Goal: Navigation & Orientation: Go to known website

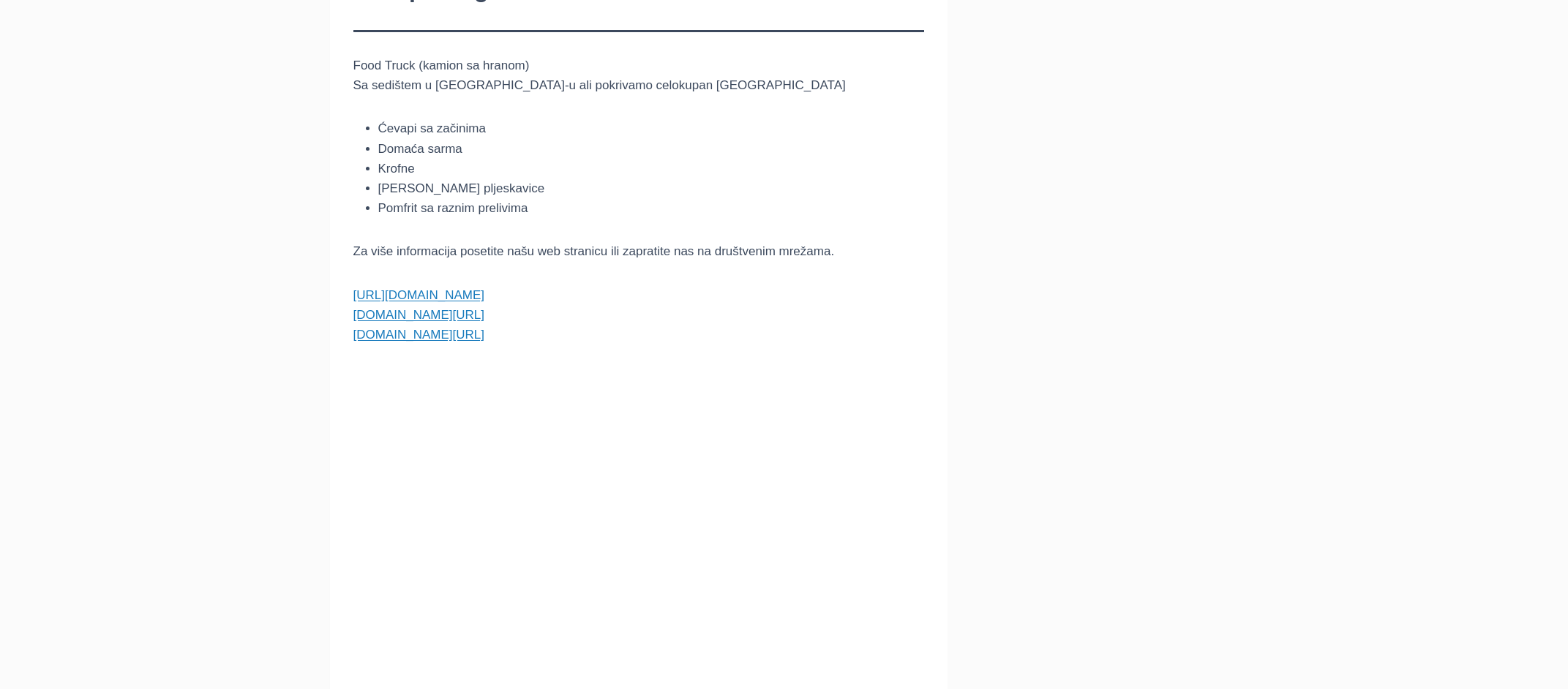
scroll to position [235, 0]
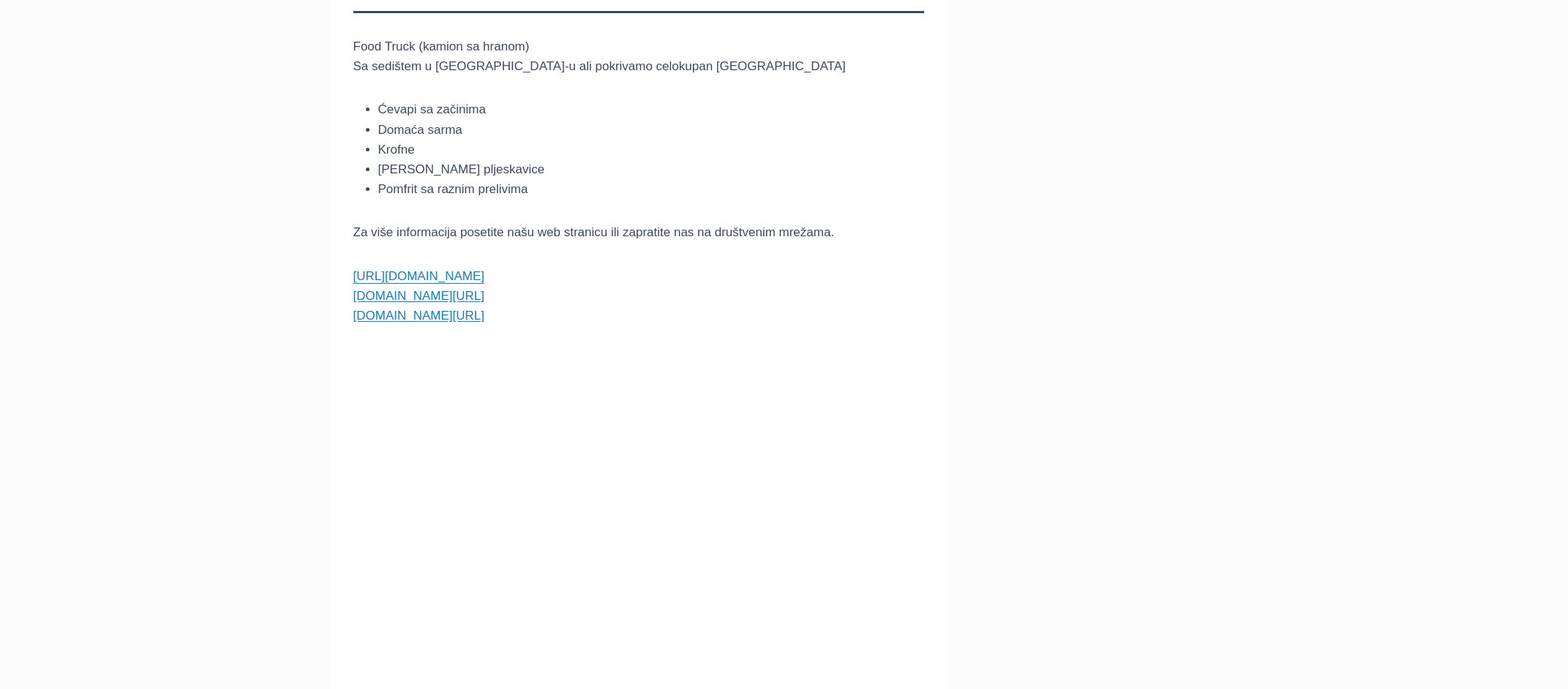
click at [433, 273] on link "[URL][DOMAIN_NAME]" at bounding box center [419, 276] width 131 height 14
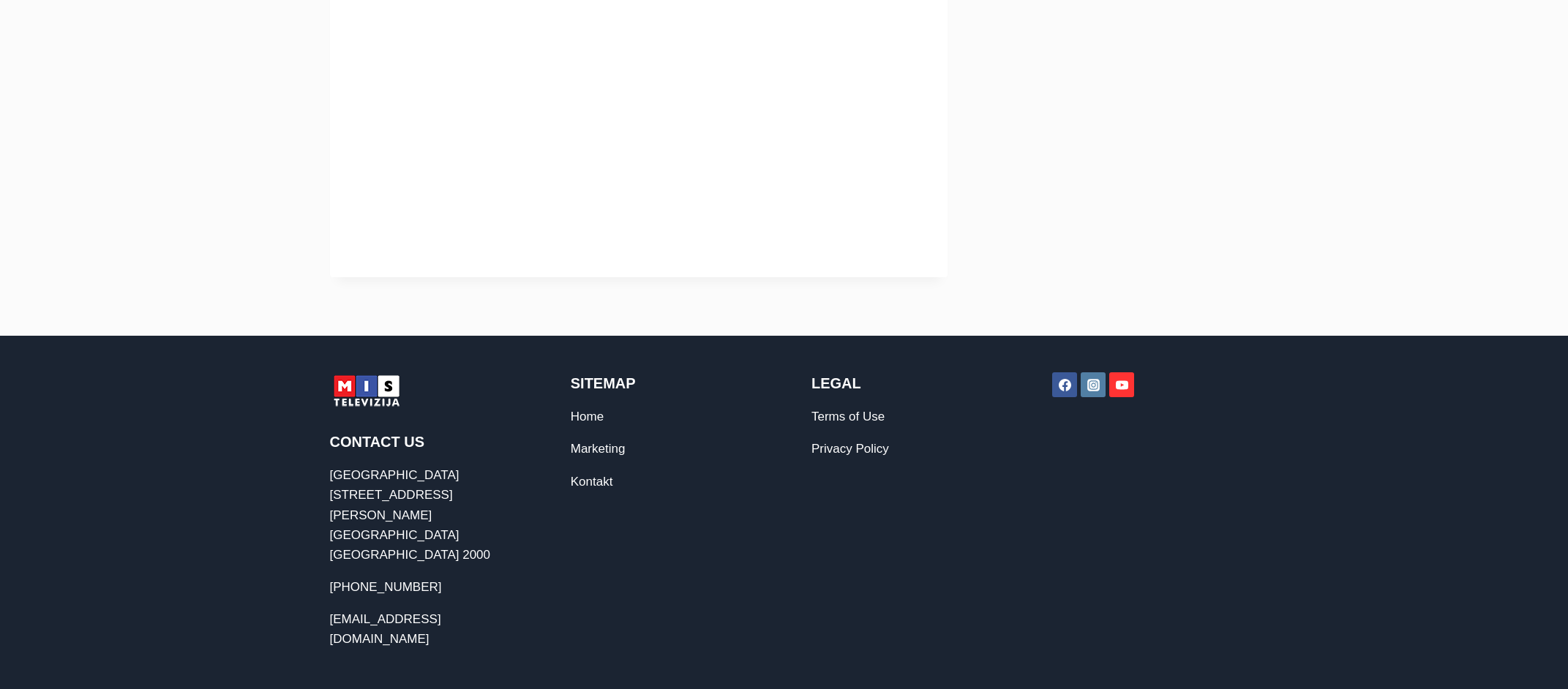
scroll to position [662, 0]
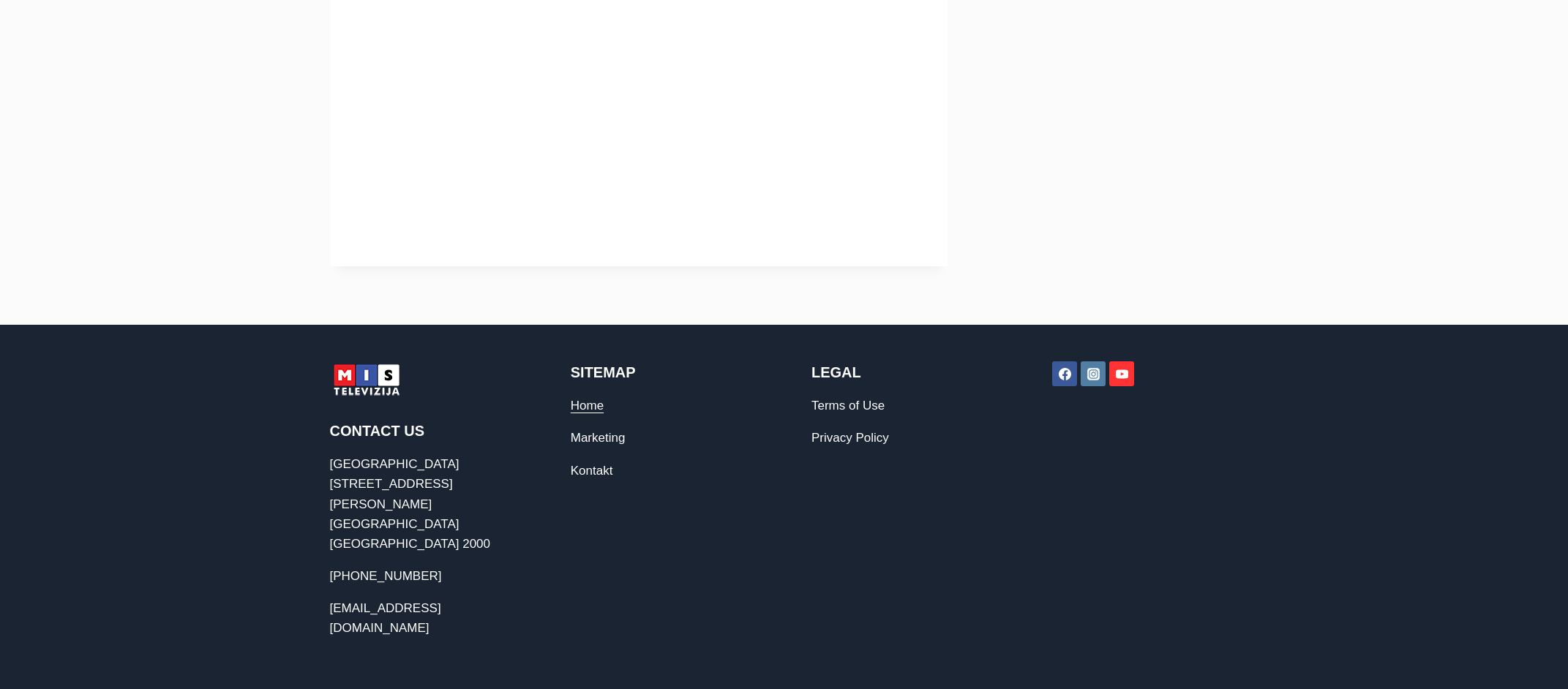
click at [584, 411] on link "Home" at bounding box center [587, 405] width 33 height 14
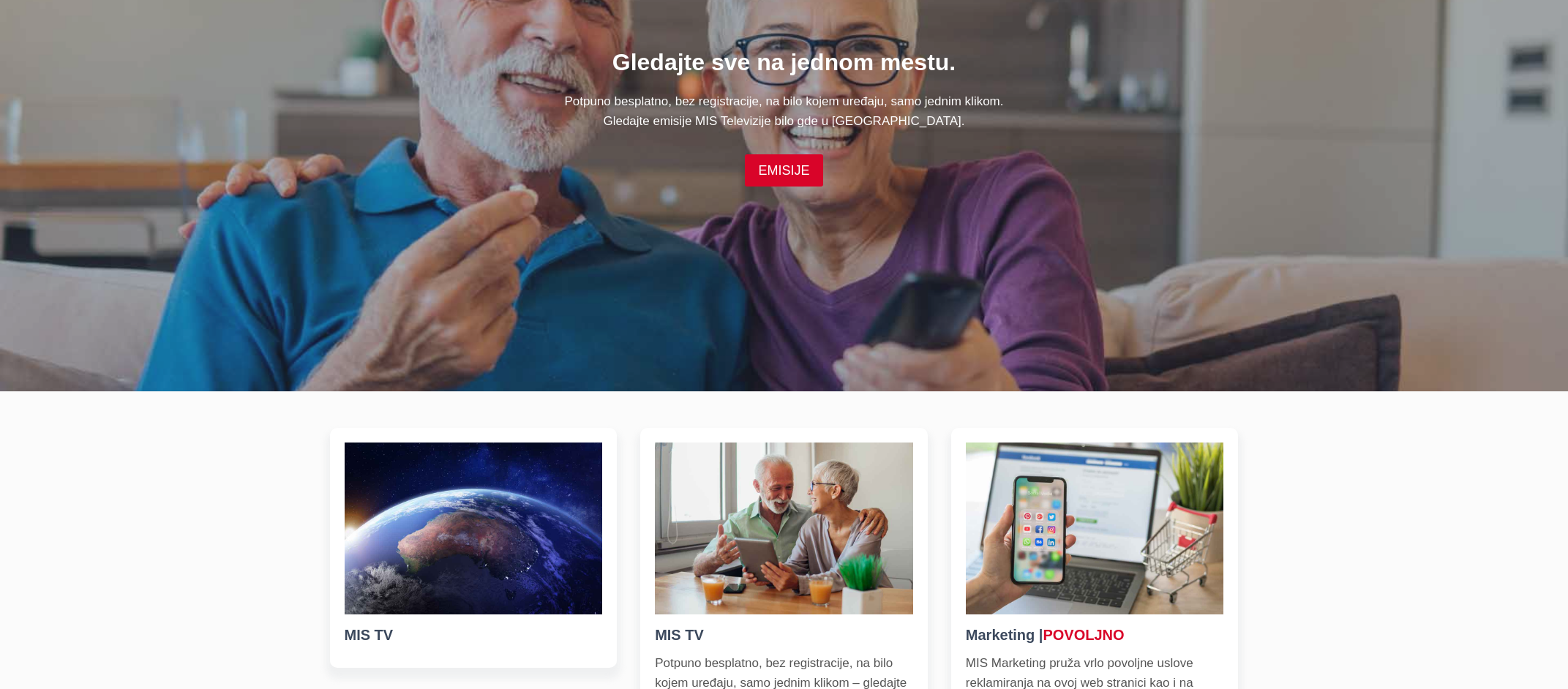
scroll to position [256, 0]
